Goal: Task Accomplishment & Management: Complete application form

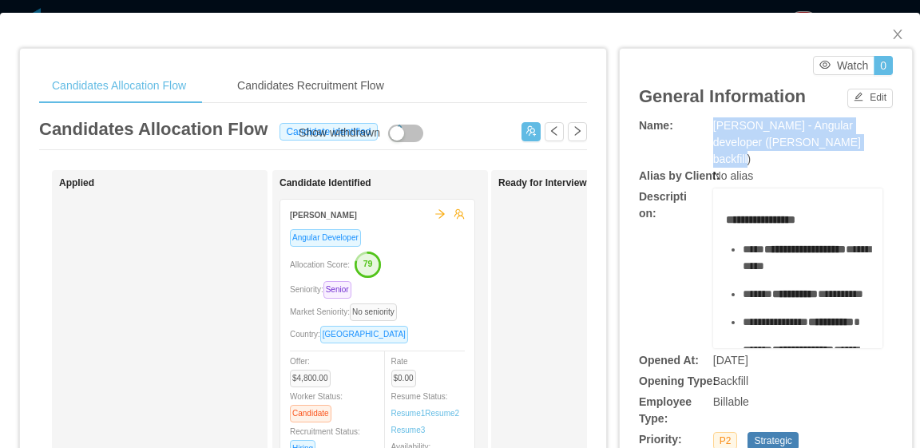
drag, startPoint x: 825, startPoint y: 142, endPoint x: 705, endPoint y: 128, distance: 120.7
click at [714, 128] on div "McGraw-Hill - Angular developer (Delcio Polanco backfill)" at bounding box center [798, 142] width 169 height 50
copy span "McGraw-Hill - Angular developer (Delcio Polanco backfill)"
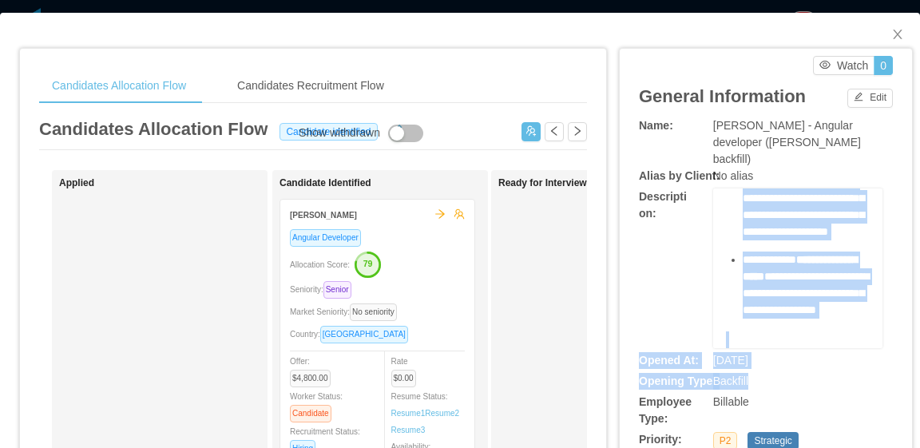
scroll to position [1206, 0]
drag, startPoint x: 718, startPoint y: 203, endPoint x: 814, endPoint y: 269, distance: 116.6
copy div "**********"
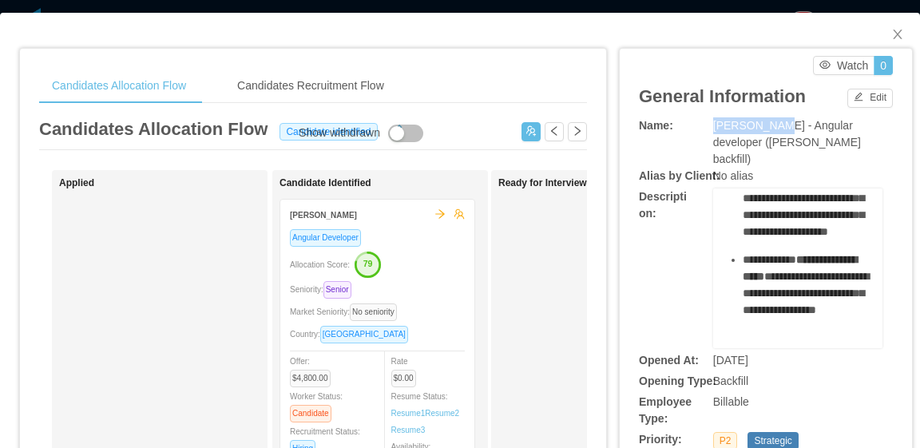
drag, startPoint x: 765, startPoint y: 127, endPoint x: 702, endPoint y: 125, distance: 63.1
click at [702, 125] on div "Name: McGraw-Hill - Angular developer (Delcio Polanco backfill)" at bounding box center [766, 142] width 254 height 50
click at [815, 132] on span "McGraw-Hill - Angular developer (Delcio Polanco backfill)" at bounding box center [788, 142] width 148 height 46
drag, startPoint x: 869, startPoint y: 124, endPoint x: 697, endPoint y: 126, distance: 171.8
click at [697, 126] on div "Name: McGraw-Hill - Angular developer (Delcio Polanco backfill)" at bounding box center [766, 142] width 254 height 50
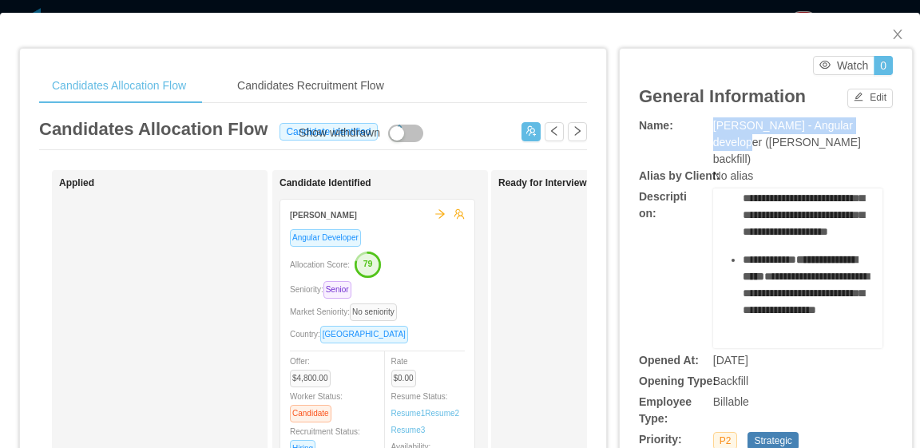
copy div "McGraw-Hill - Angular developer"
drag, startPoint x: 828, startPoint y: 142, endPoint x: 682, endPoint y: 137, distance: 145.5
click at [682, 137] on div "Name: McGraw-Hill - Angular developer (Delcio Polanco backfill)" at bounding box center [766, 142] width 254 height 50
copy div "McGraw-Hill - Angular developer (Delcio Polanco backfill)"
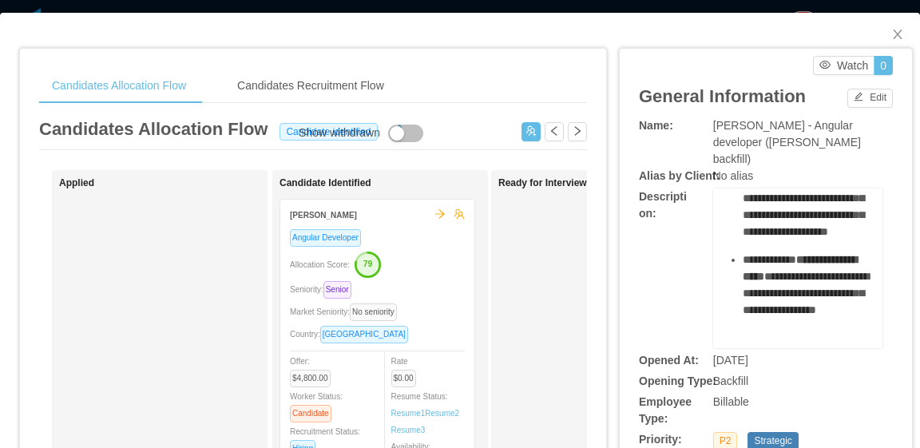
click at [769, 168] on div "No alias" at bounding box center [798, 176] width 169 height 17
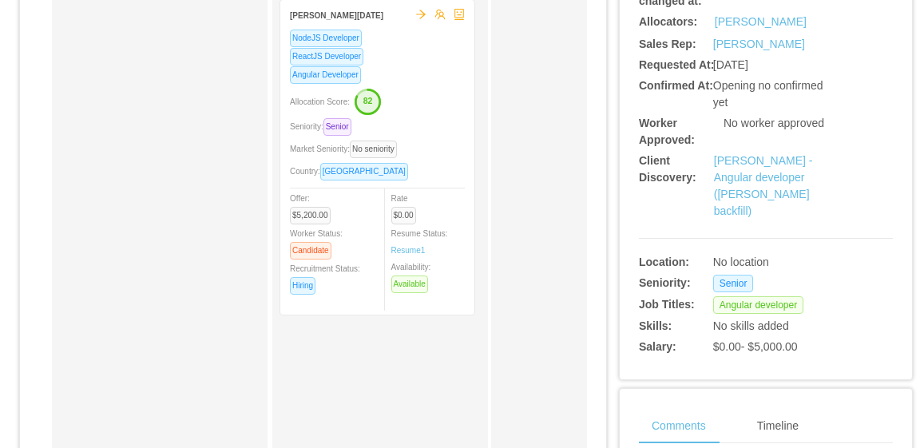
scroll to position [0, 0]
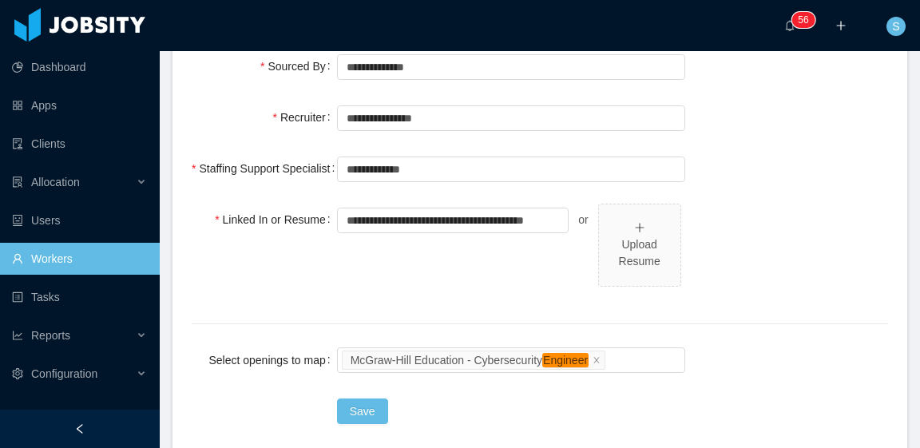
scroll to position [719, 0]
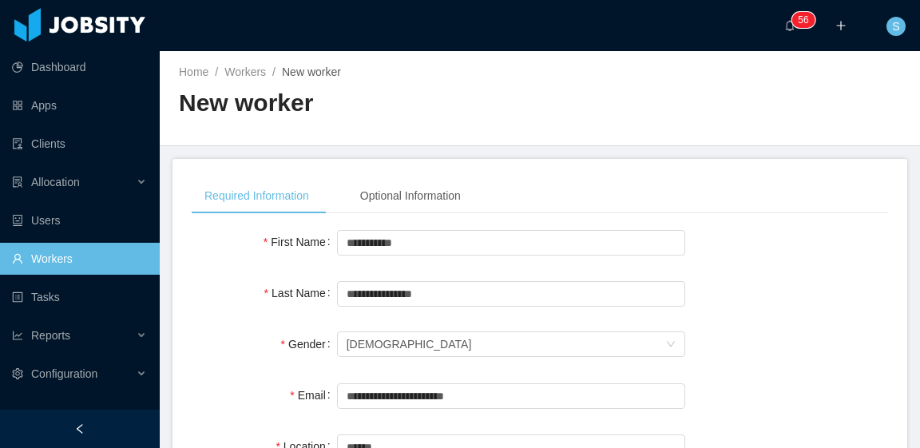
scroll to position [719, 0]
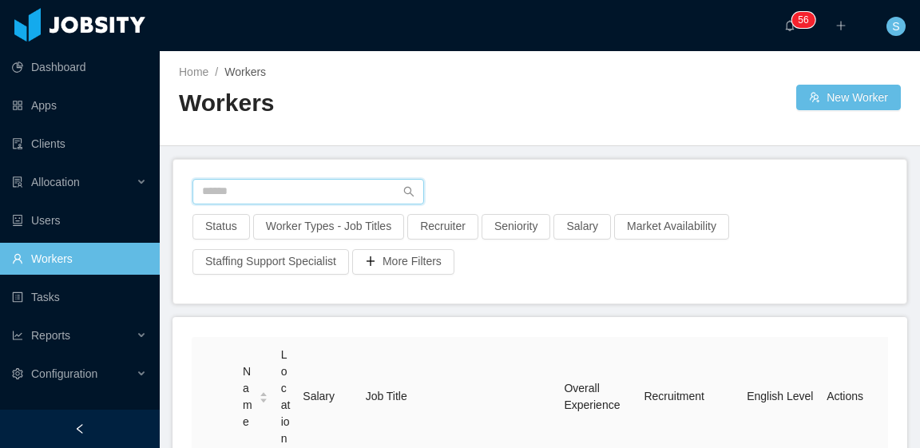
click at [371, 189] on input "text" at bounding box center [309, 192] width 232 height 26
paste input "**********"
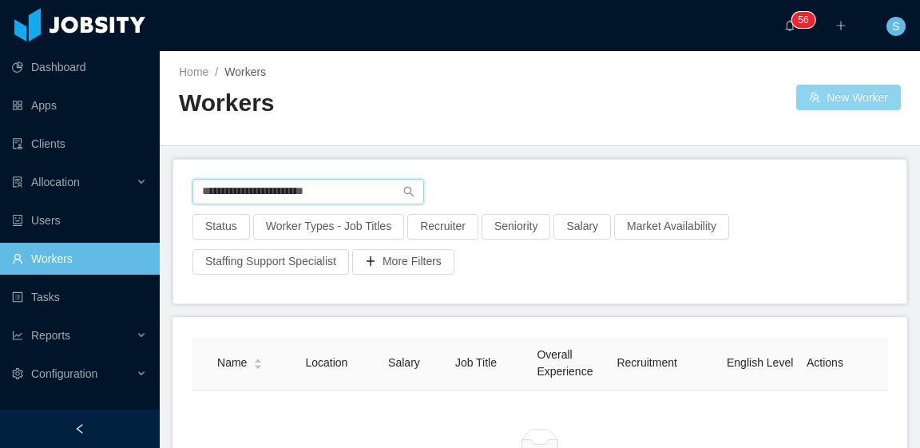
type input "**********"
click at [809, 97] on button "New Worker" at bounding box center [849, 98] width 105 height 26
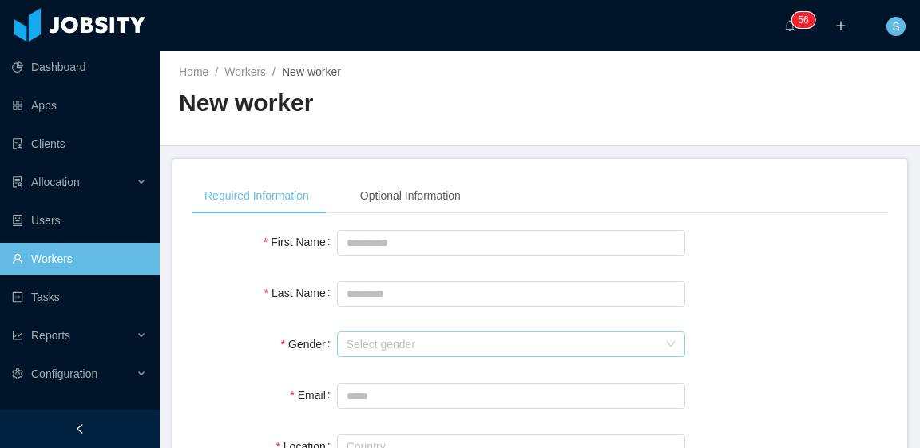
scroll to position [80, 0]
